Goal: Task Accomplishment & Management: Manage account settings

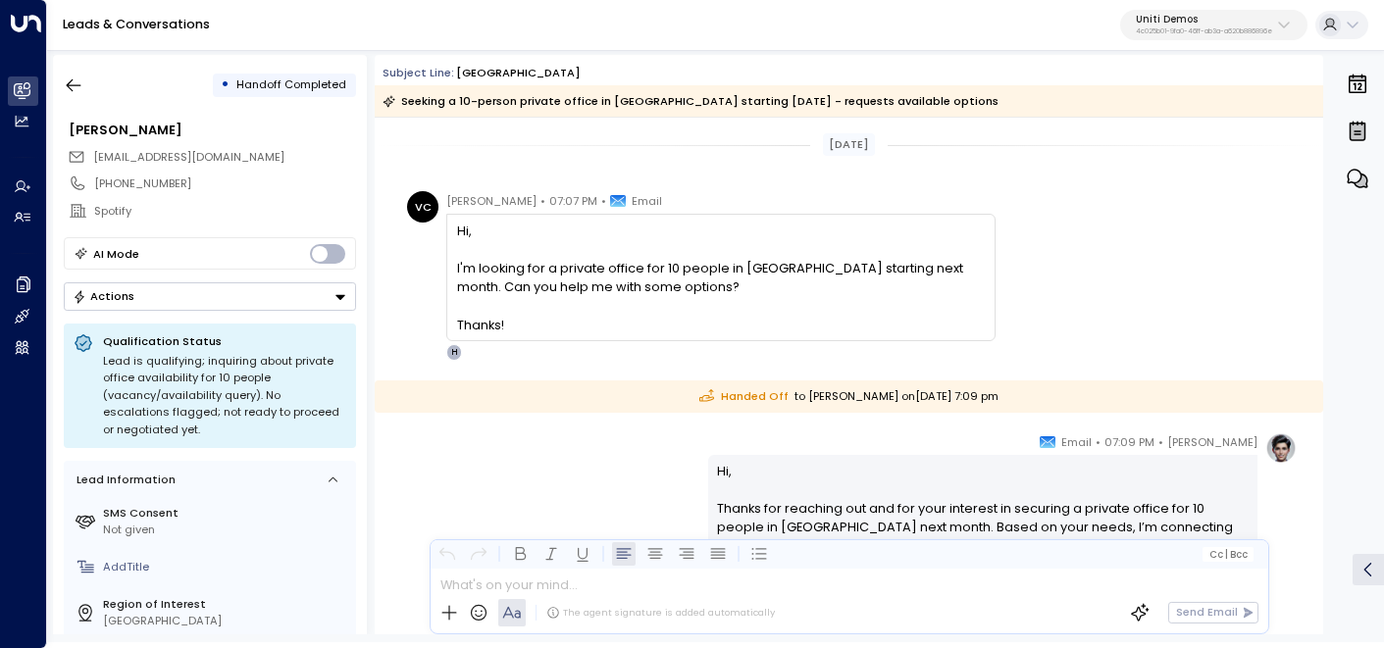
click at [1235, 27] on p "4c025b01-9fa0-46ff-ab3a-a620b886896e" at bounding box center [1204, 31] width 136 height 8
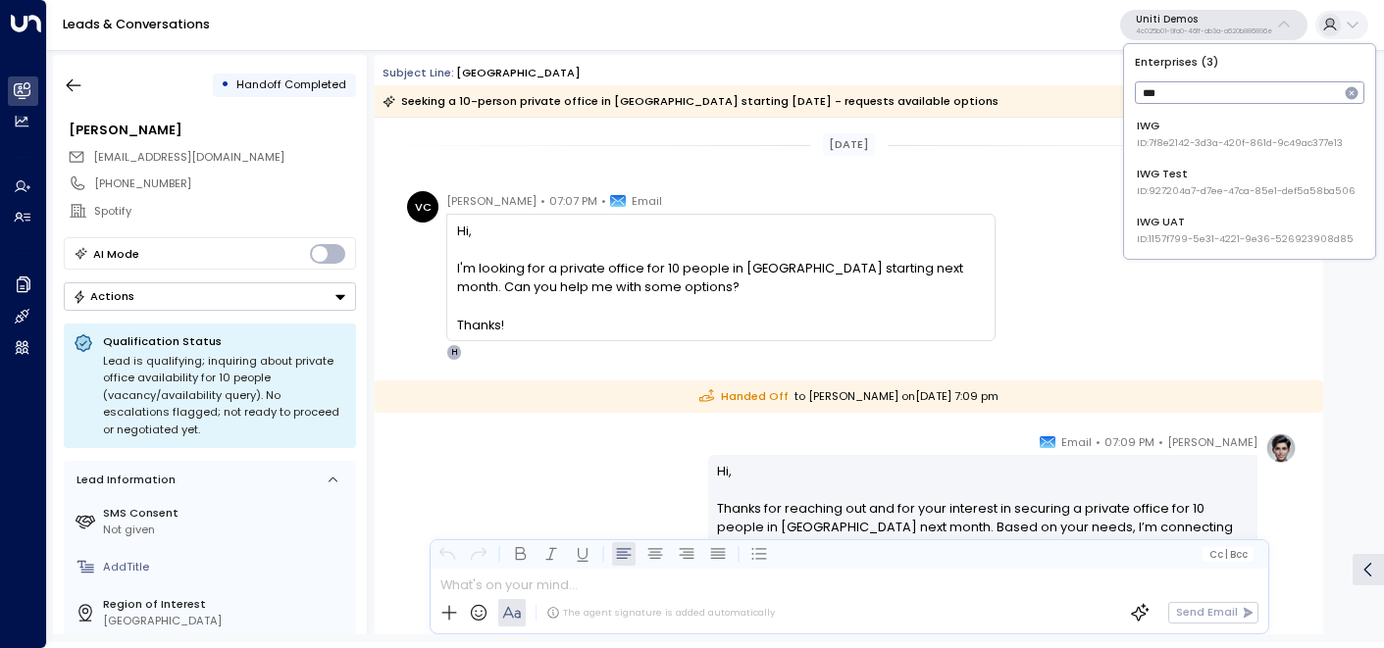
type input "***"
click at [1186, 229] on div "IWG UAT ID: 1157f799-5e31-4221-9e36-526923908d85" at bounding box center [1245, 230] width 217 height 32
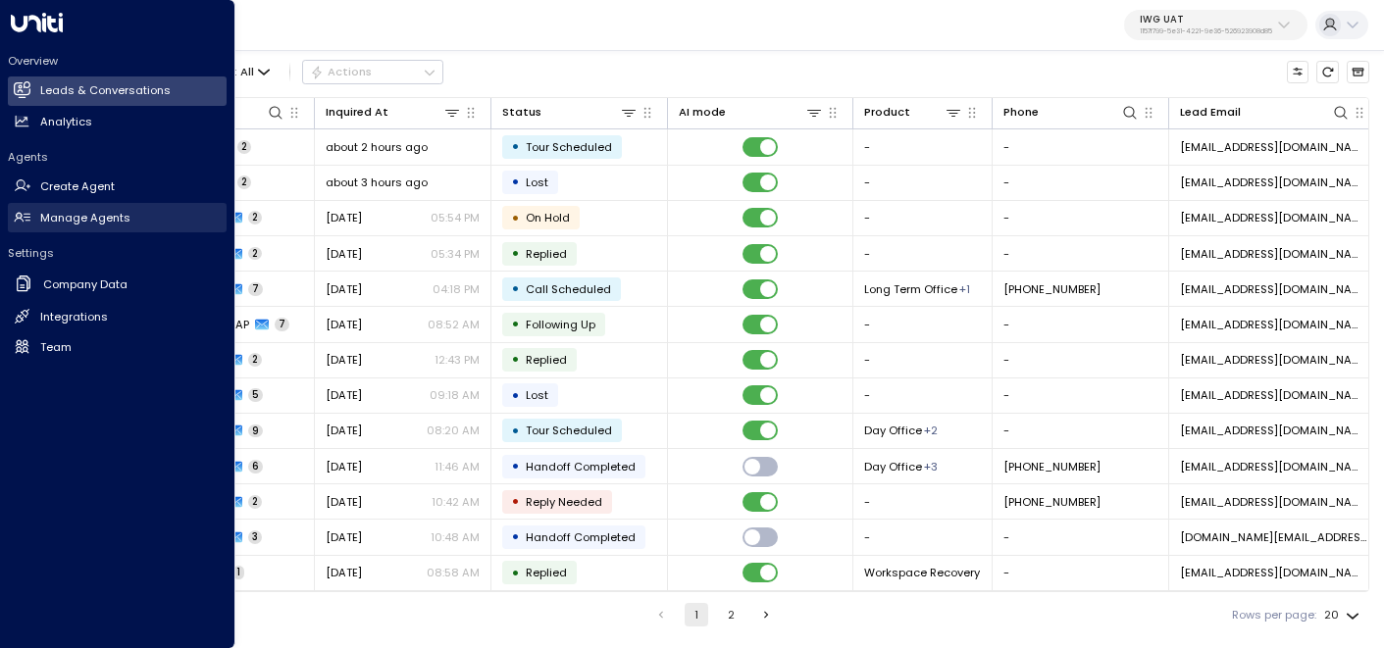
click at [89, 226] on link "Manage Agents Manage Agents" at bounding box center [117, 217] width 219 height 29
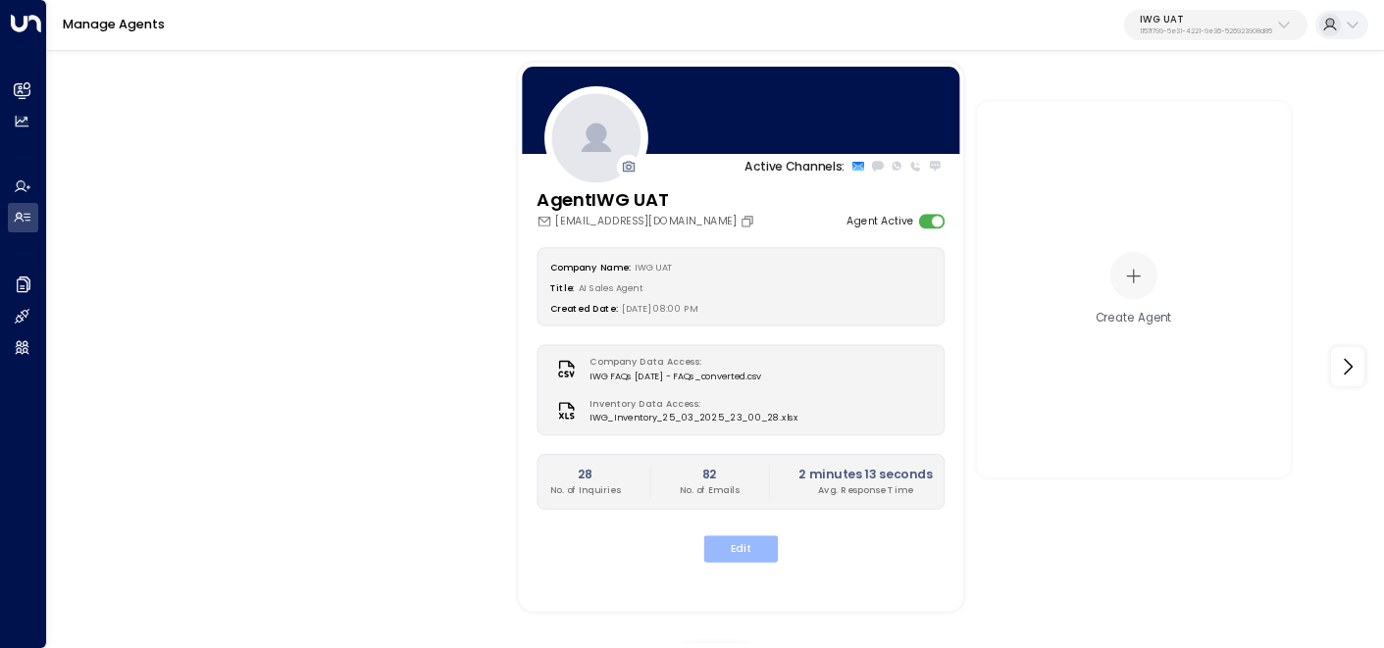
click at [763, 546] on button "Edit" at bounding box center [741, 548] width 75 height 26
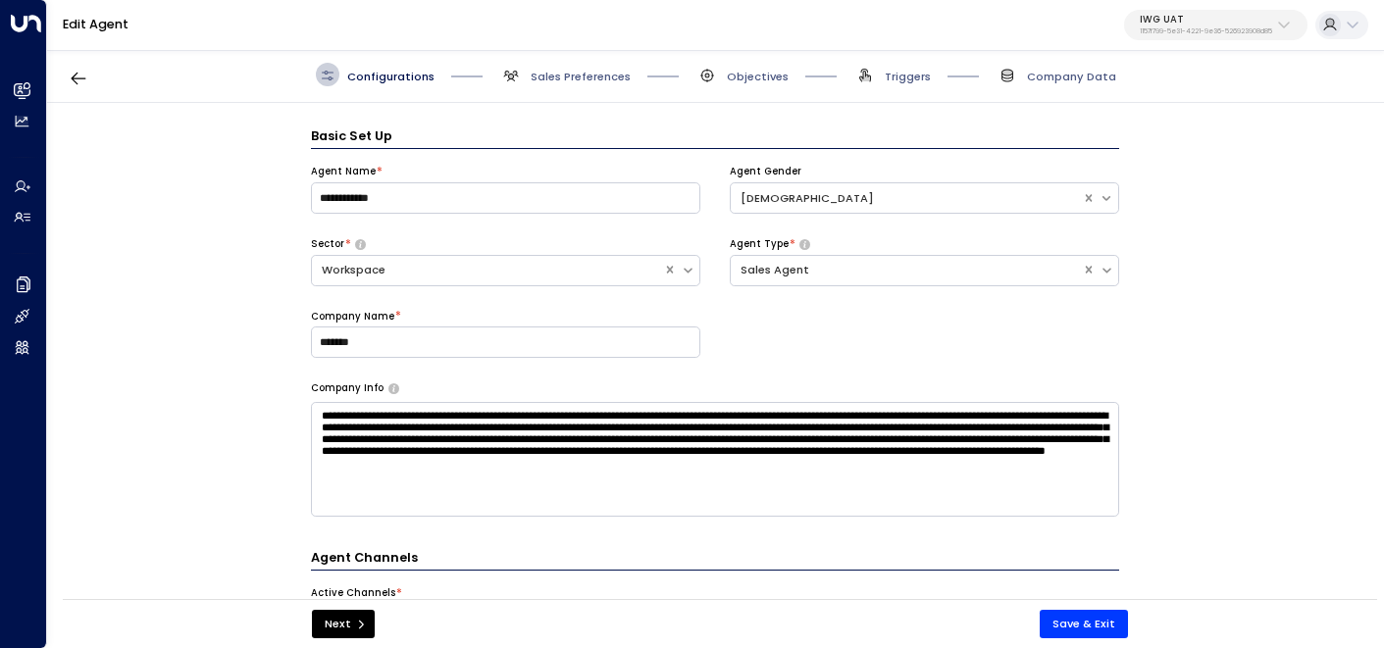
scroll to position [24, 0]
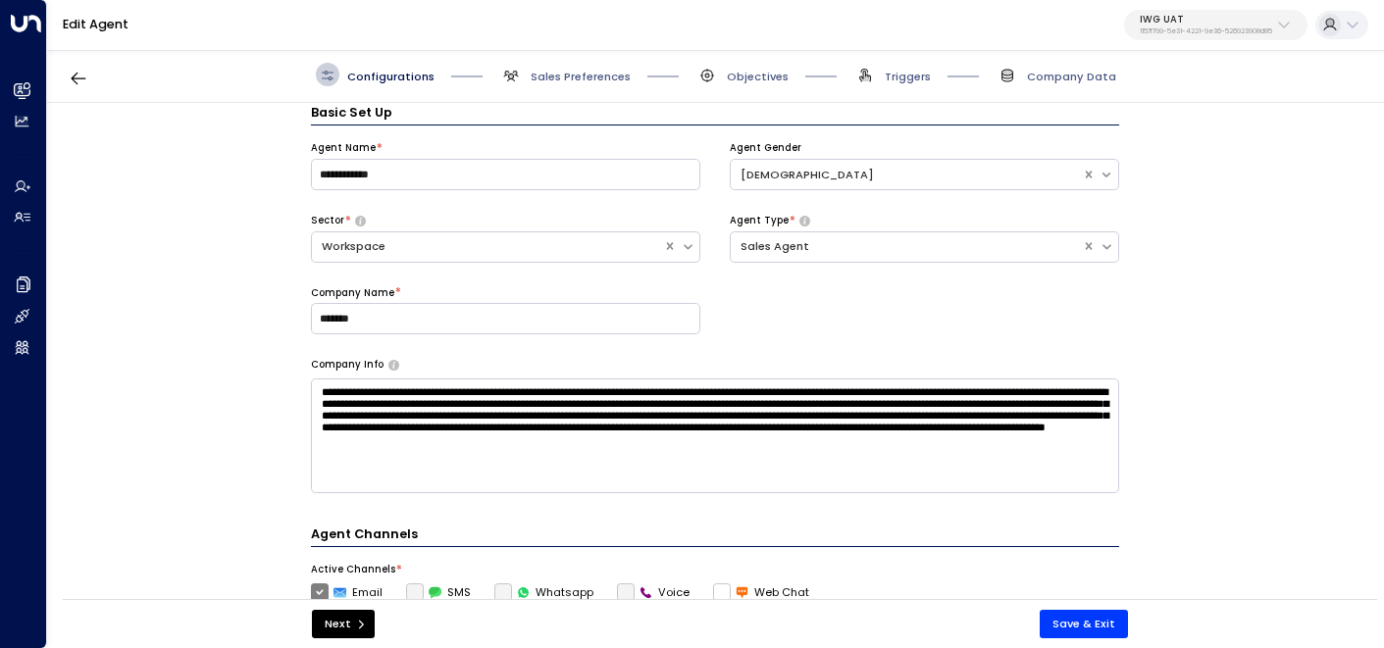
click at [1062, 63] on span "Company Data" at bounding box center [1055, 75] width 121 height 24
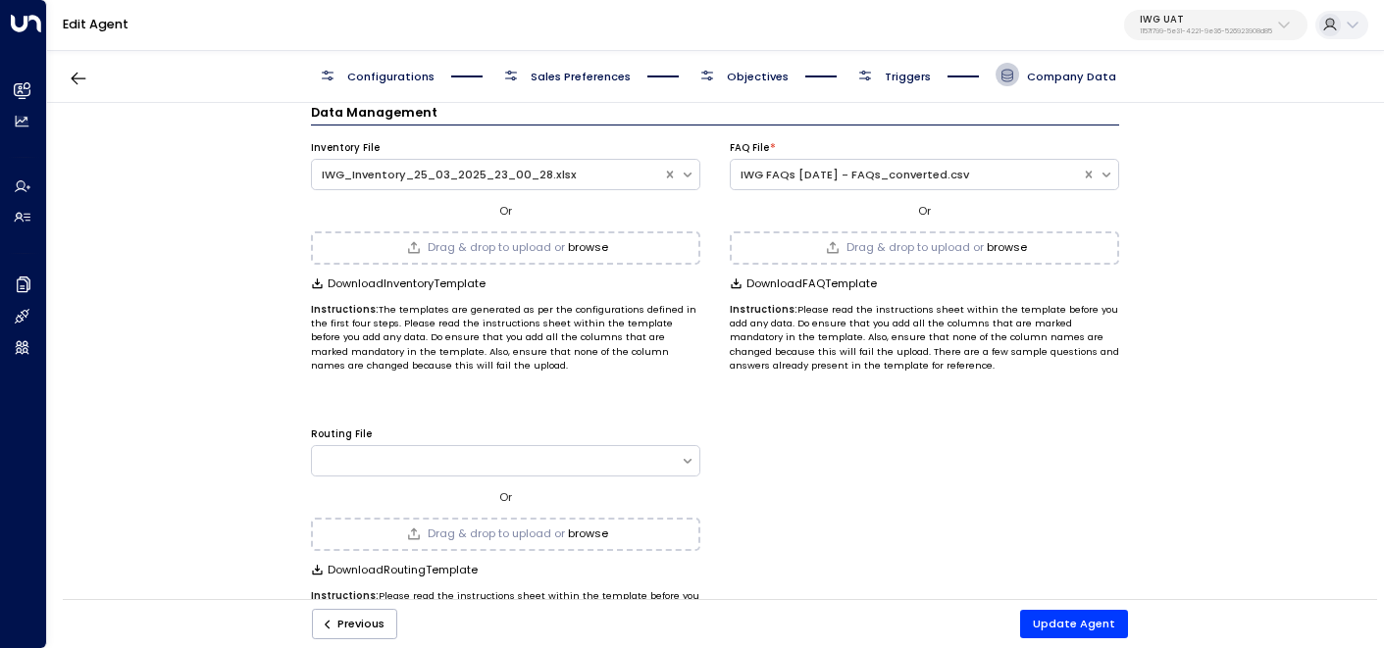
click at [890, 72] on span "Triggers" at bounding box center [908, 77] width 46 height 16
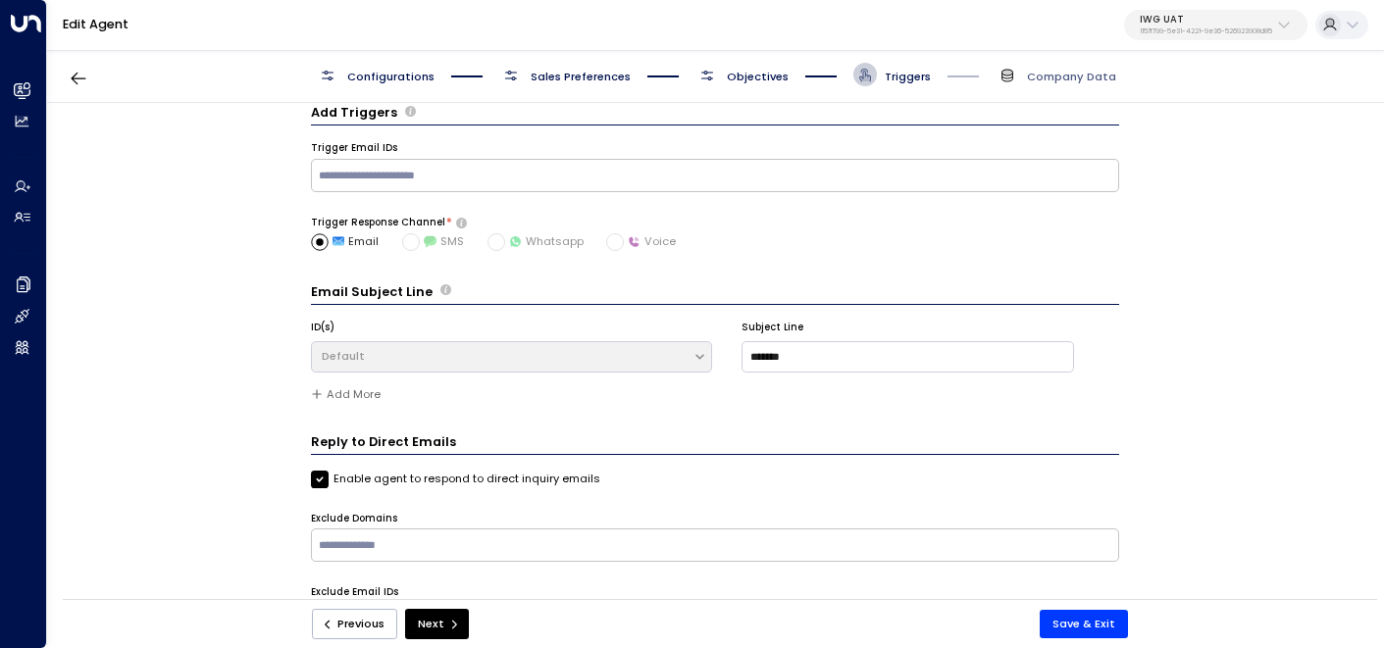
scroll to position [72, 0]
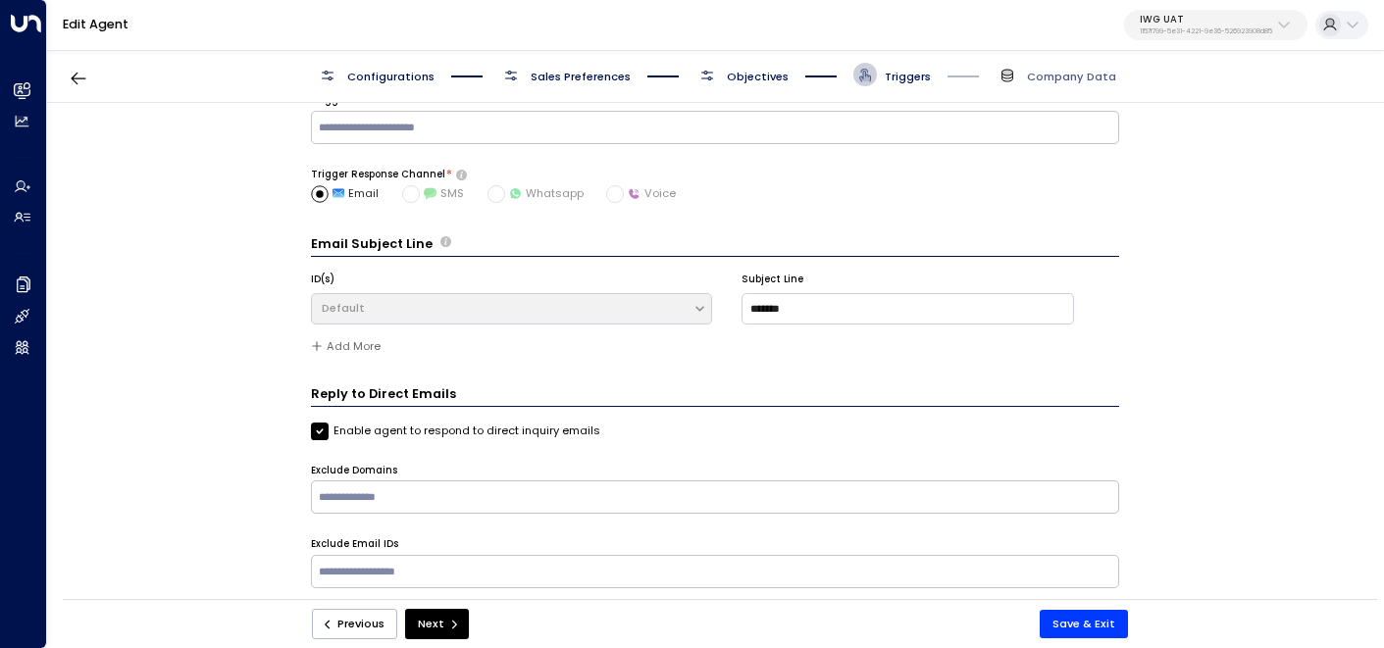
click at [755, 75] on span "Objectives" at bounding box center [758, 77] width 62 height 16
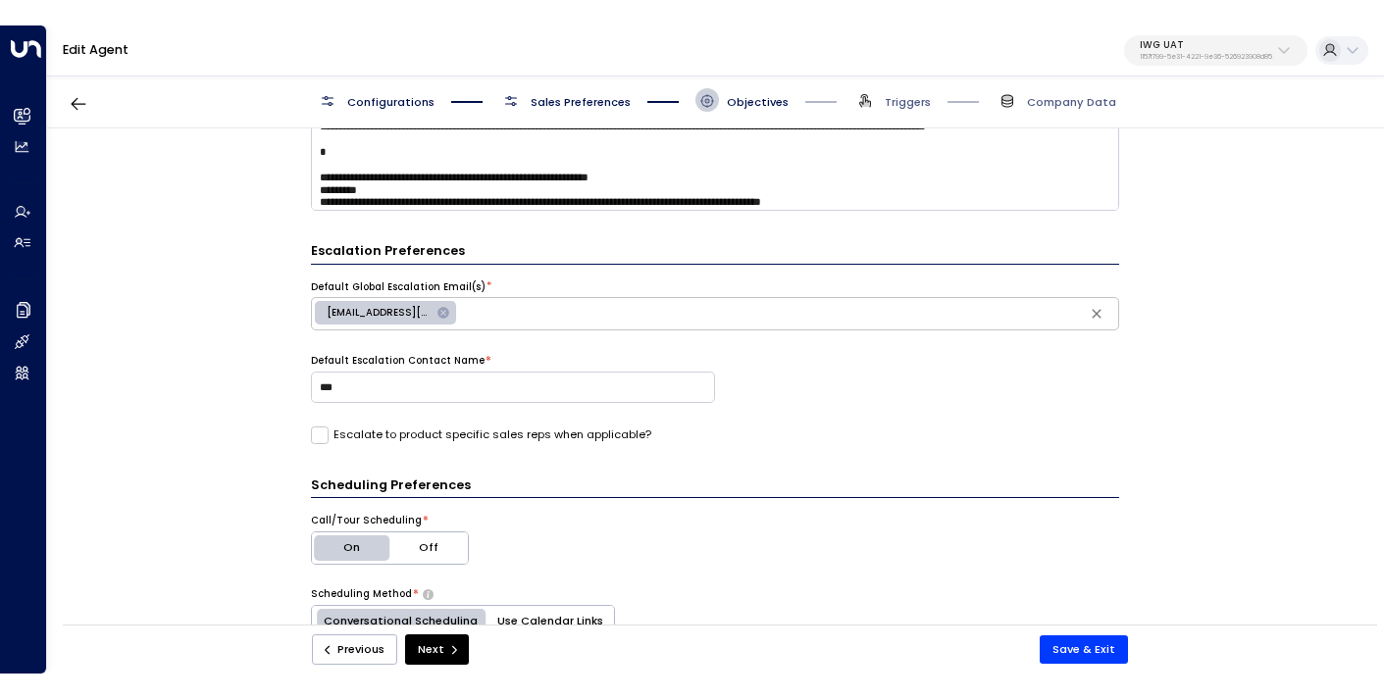
scroll to position [387, 0]
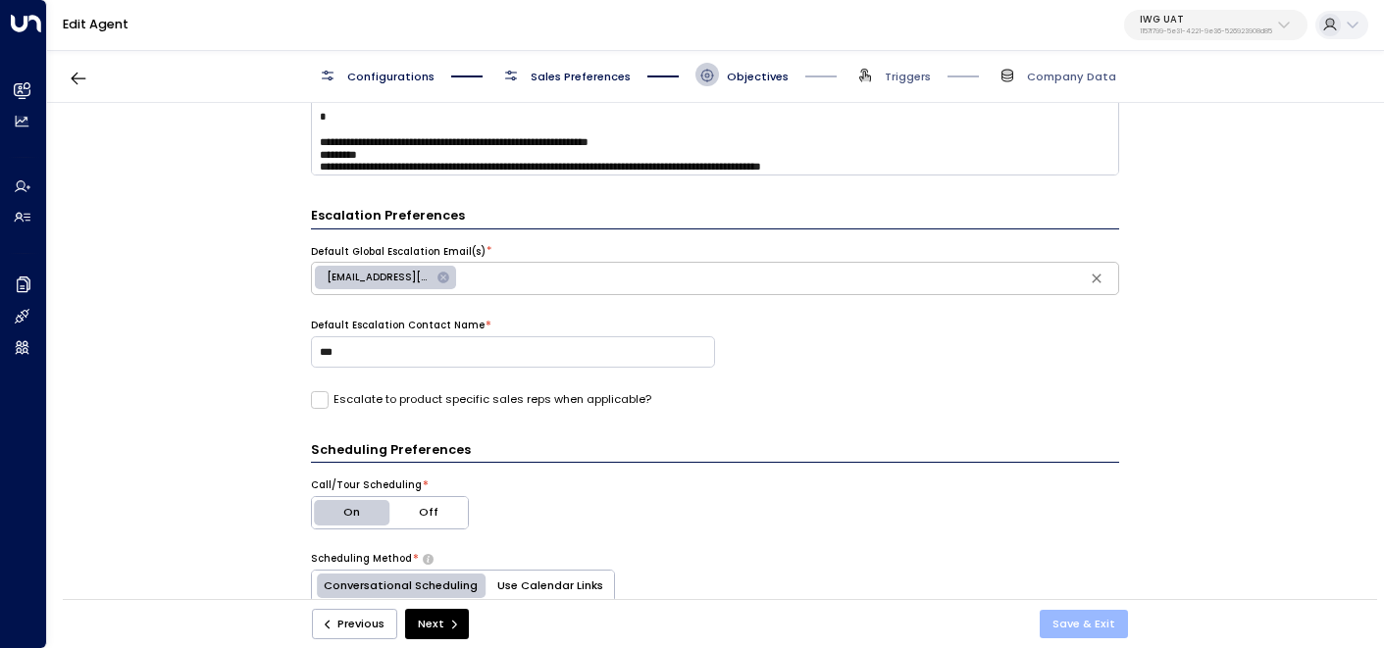
click at [1072, 618] on button "Save & Exit" at bounding box center [1083, 624] width 88 height 28
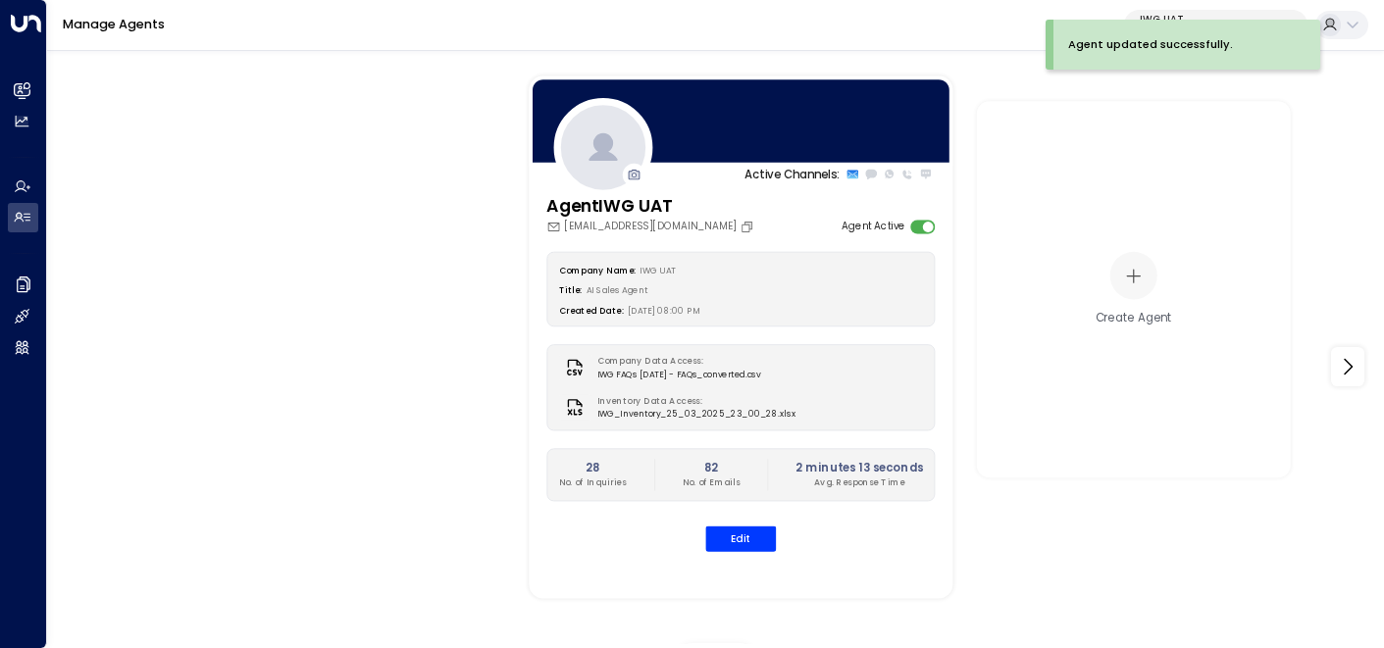
click at [1173, 17] on p "IWG UAT" at bounding box center [1206, 20] width 132 height 12
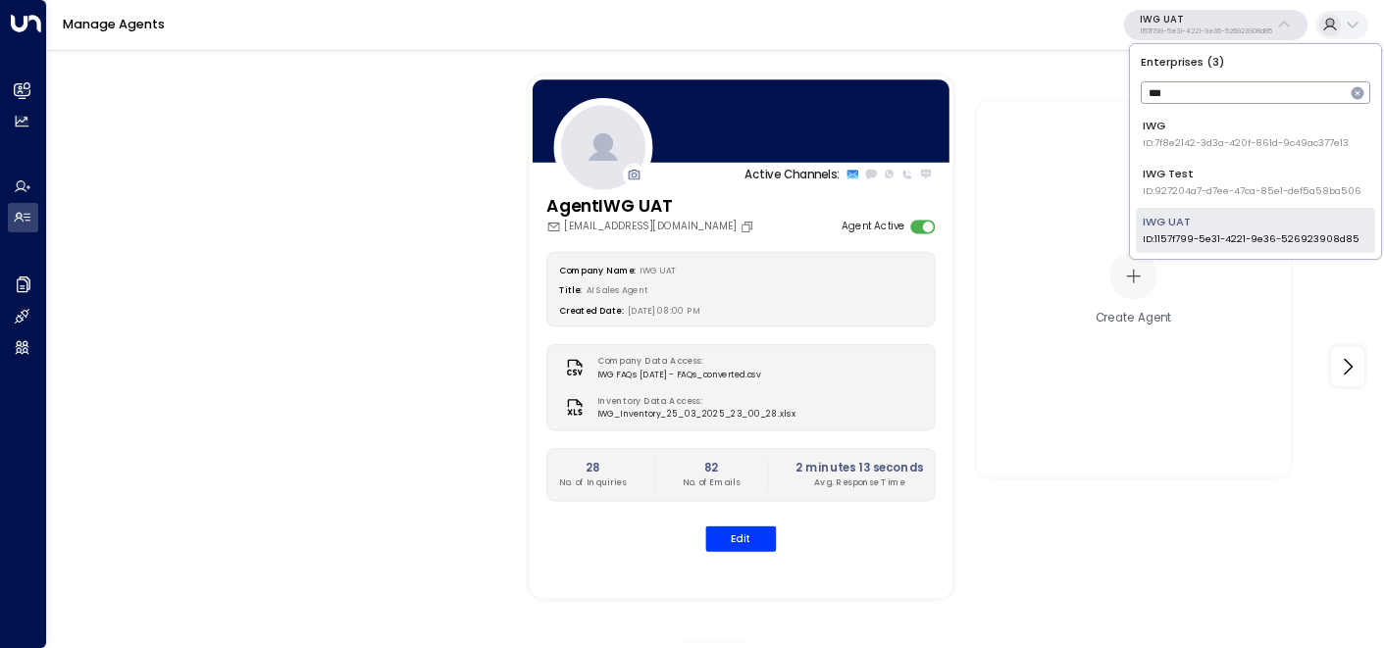
type input "***"
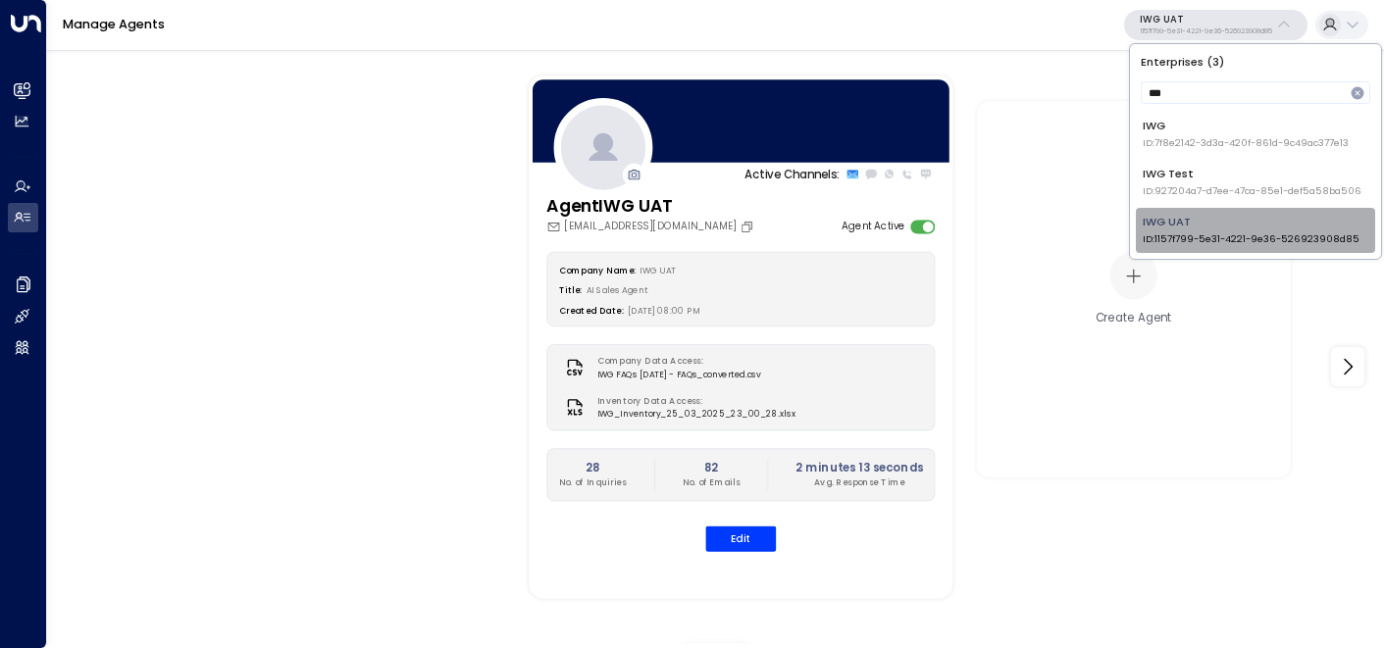
click at [1223, 225] on div "IWG UAT ID: 1157f799-5e31-4221-9e36-526923908d85" at bounding box center [1250, 230] width 217 height 32
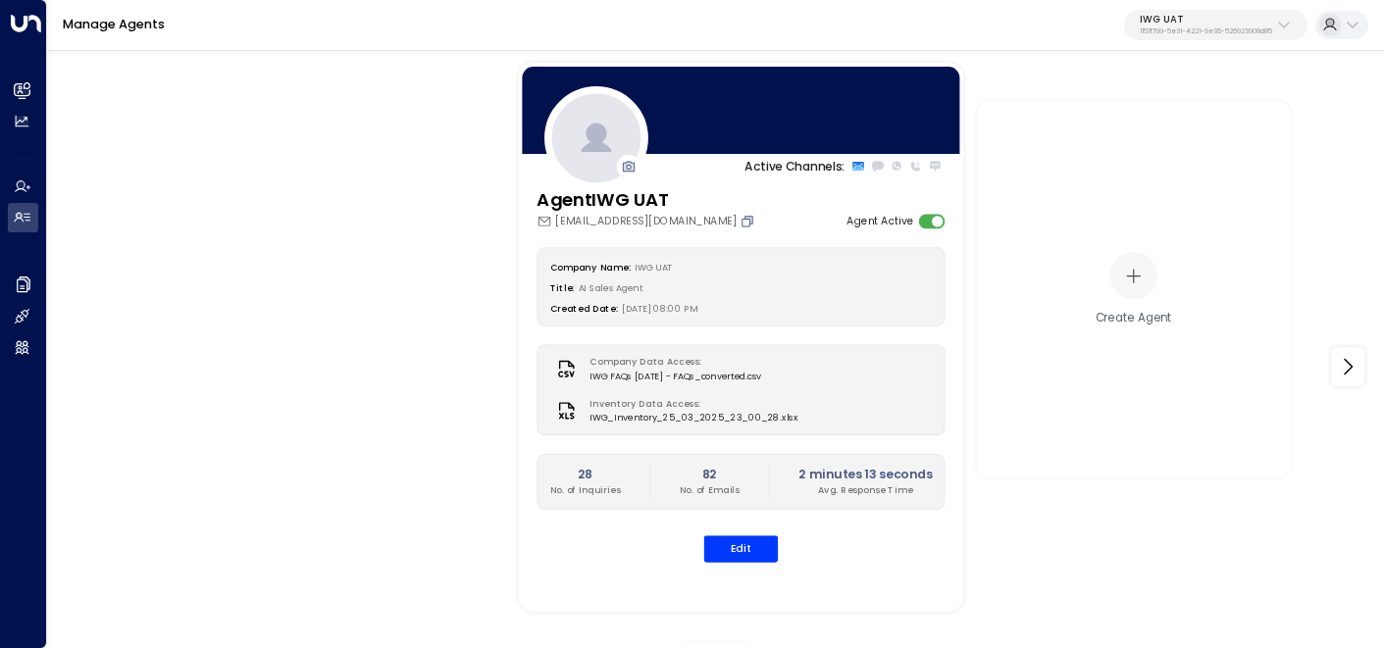
click at [739, 220] on icon "Copy" at bounding box center [746, 221] width 15 height 15
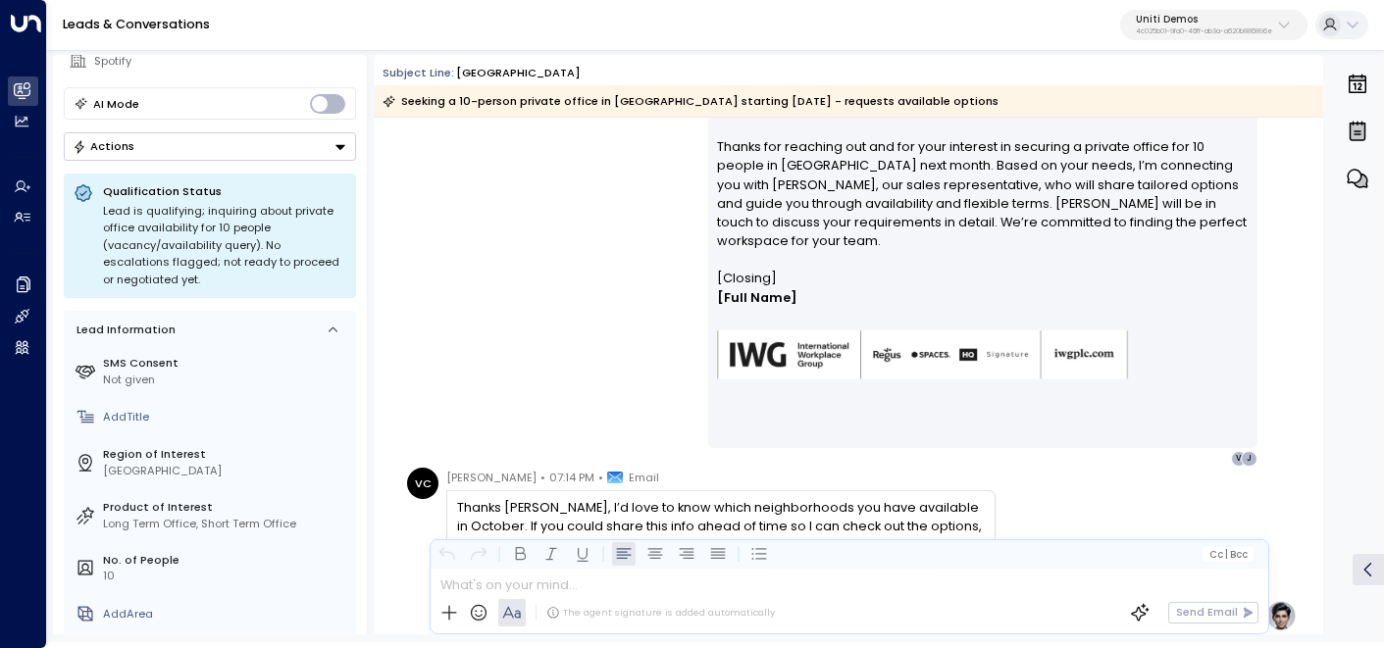
scroll to position [479, 0]
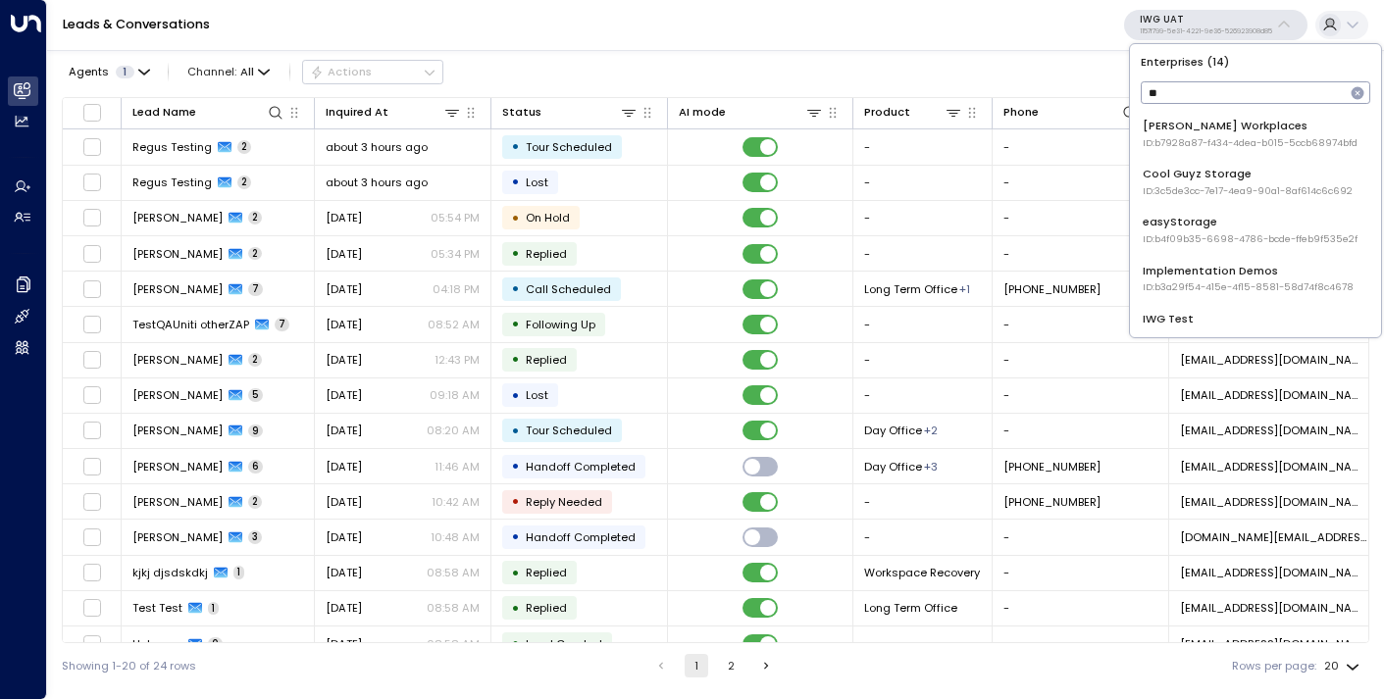
type input "*"
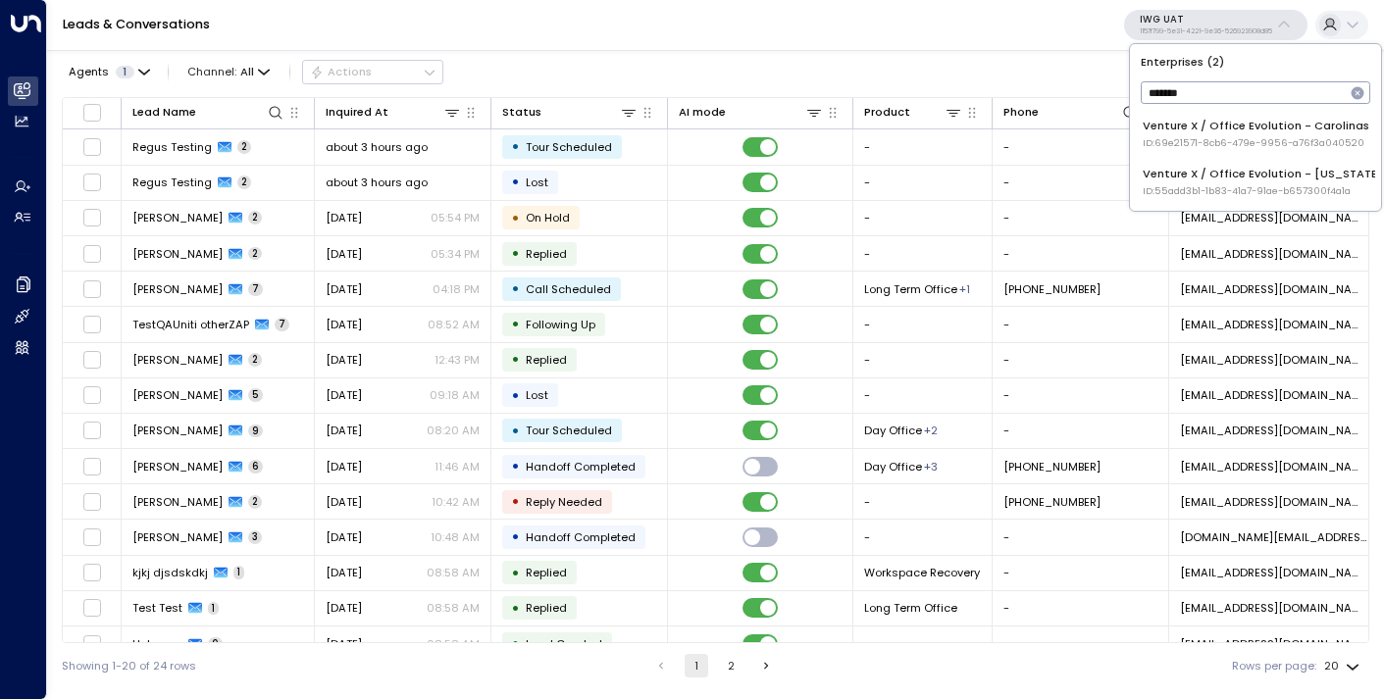
type input "*******"
click at [1249, 166] on div "Venture X / Office Evolution - [US_STATE] ID: 55add3b1-1b83-41a7-91ae-b657300f4…" at bounding box center [1262, 182] width 240 height 32
